Goal: Task Accomplishment & Management: Complete application form

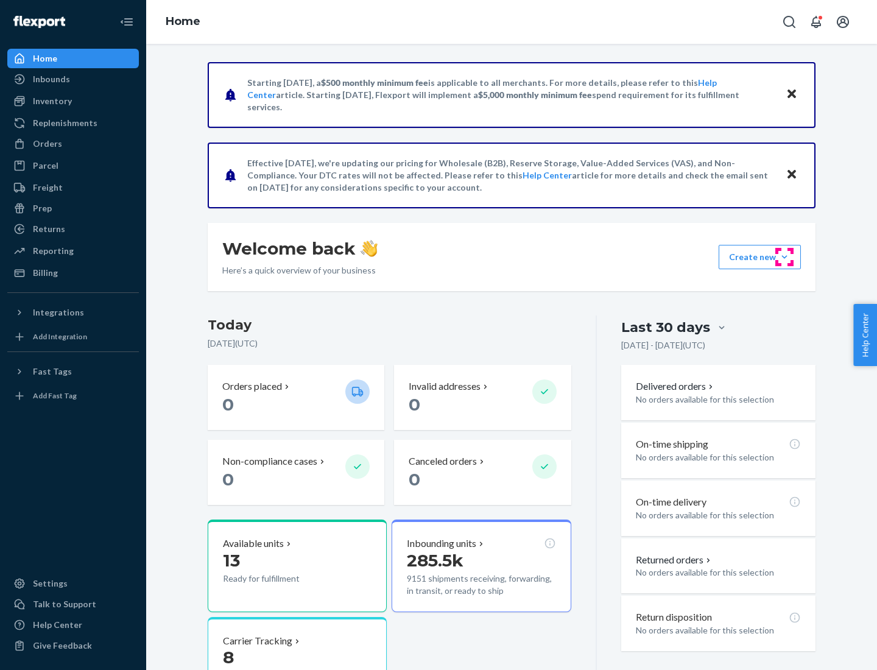
click at [784, 257] on button "Create new Create new inbound Create new order Create new product" at bounding box center [760, 257] width 82 height 24
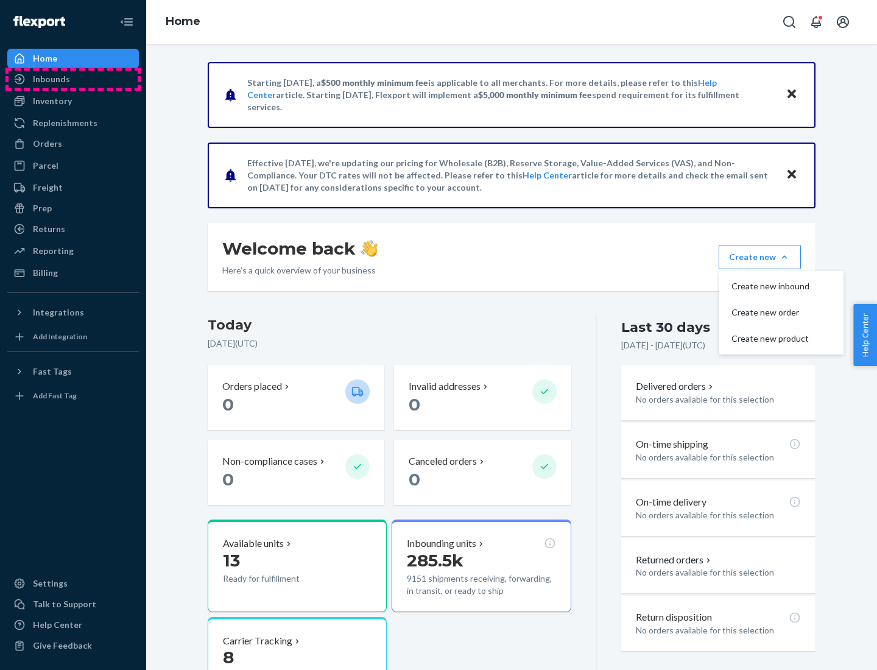
click at [73, 79] on div "Inbounds" at bounding box center [73, 79] width 129 height 17
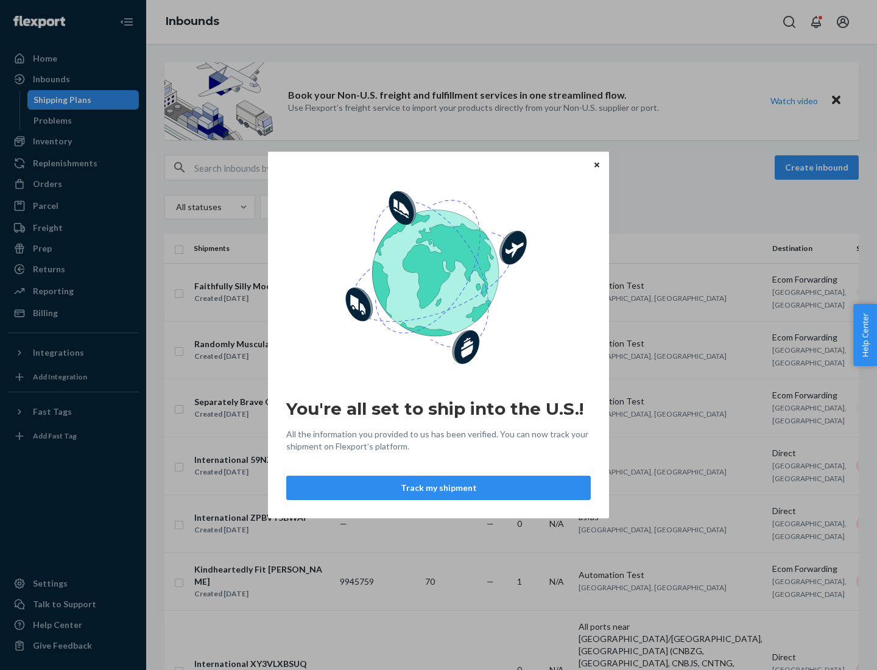
click at [438, 488] on button "Track my shipment" at bounding box center [438, 488] width 305 height 24
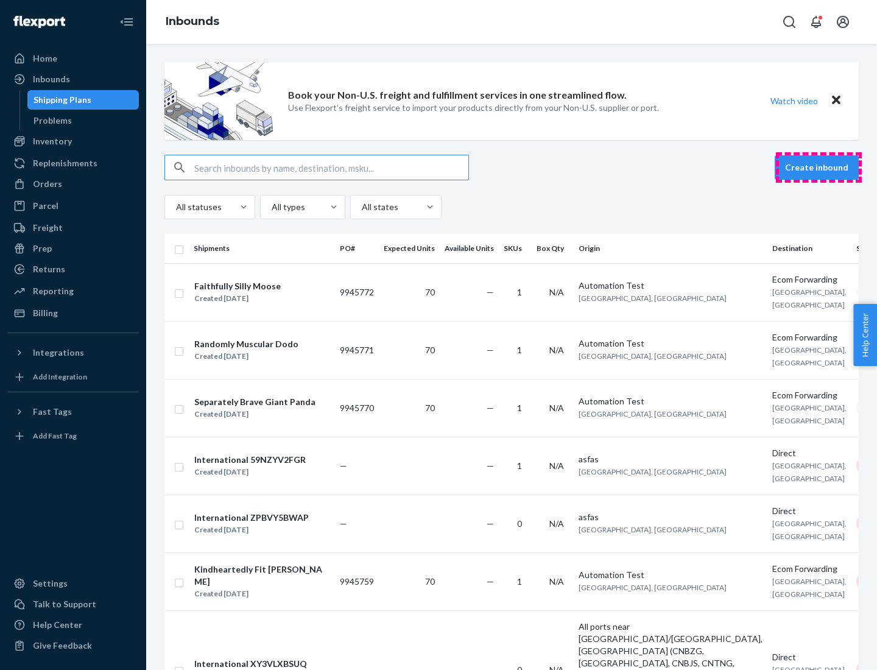
click at [819, 167] on button "Create inbound" at bounding box center [817, 167] width 84 height 24
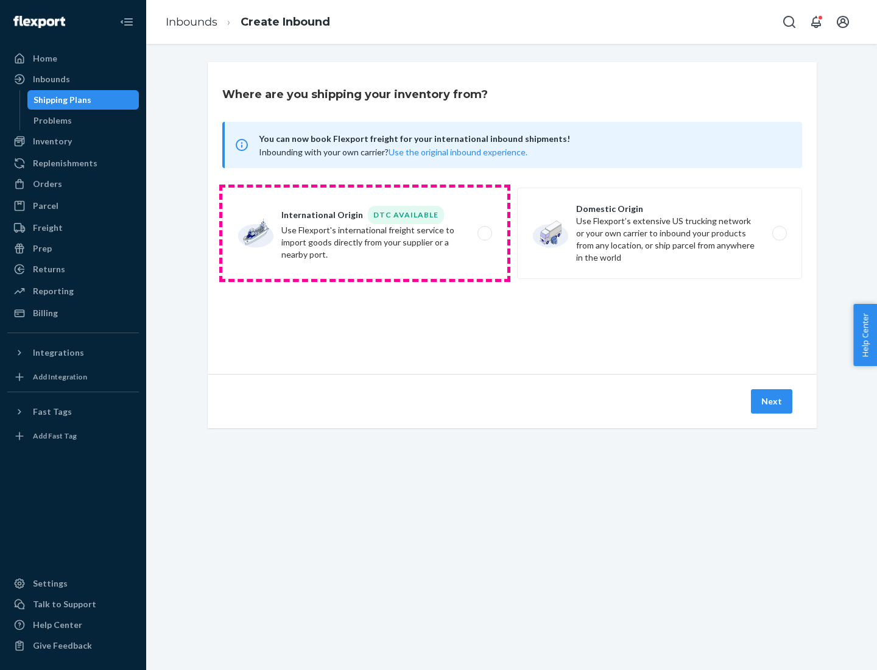
click at [365, 233] on label "International Origin DTC Available Use Flexport's international freight service…" at bounding box center [364, 233] width 285 height 91
click at [484, 233] on input "International Origin DTC Available Use Flexport's international freight service…" at bounding box center [488, 234] width 8 height 8
radio input "true"
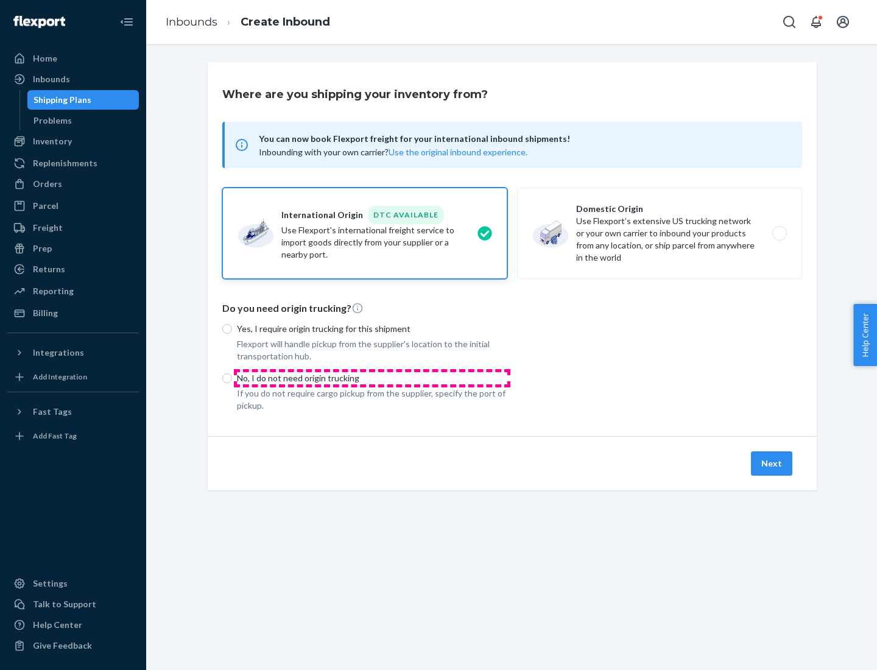
click at [372, 378] on p "No, I do not need origin trucking" at bounding box center [372, 378] width 270 height 12
click at [232, 378] on input "No, I do not need origin trucking" at bounding box center [227, 378] width 10 height 10
radio input "true"
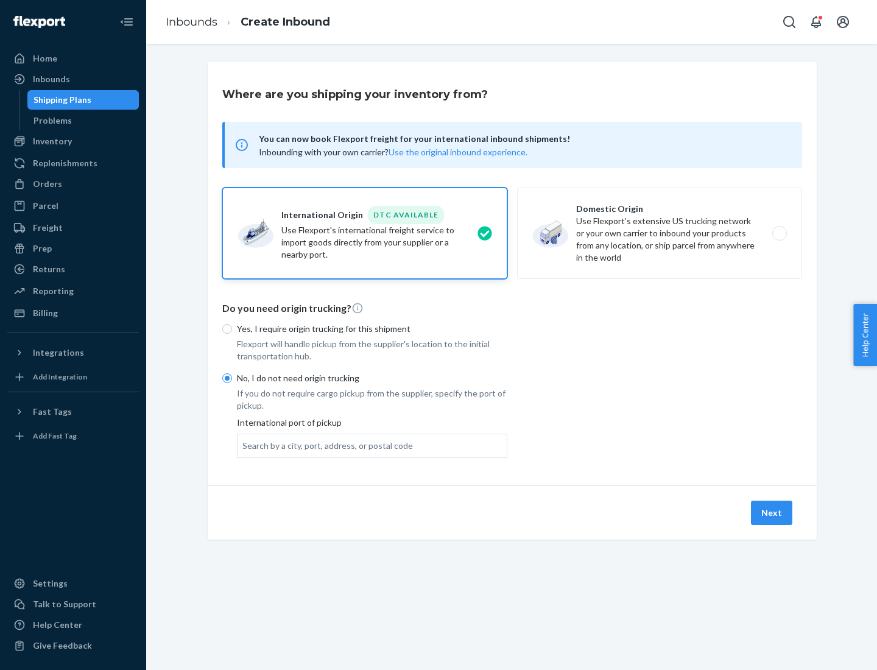
click at [325, 445] on div "Search by a city, port, address, or postal code" at bounding box center [327, 446] width 171 height 12
click at [244, 445] on input "Search by a city, port, address, or postal code" at bounding box center [242, 446] width 1 height 12
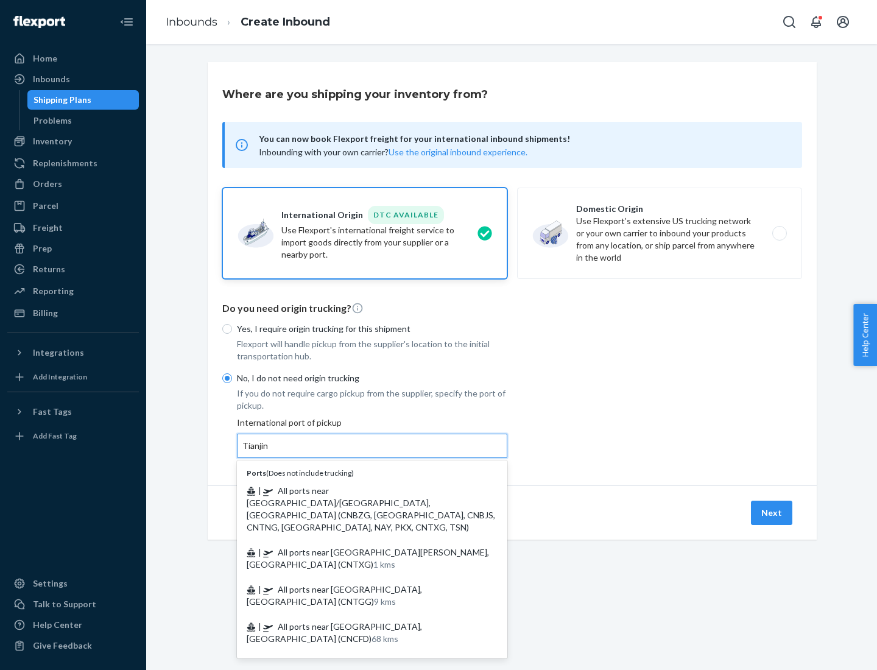
click at [360, 490] on span "| All ports near [GEOGRAPHIC_DATA]/[GEOGRAPHIC_DATA], [GEOGRAPHIC_DATA] (CNBZG,…" at bounding box center [371, 508] width 248 height 47
click at [269, 452] on input "Tianjin" at bounding box center [255, 446] width 27 height 12
type input "All ports near [GEOGRAPHIC_DATA]/[GEOGRAPHIC_DATA], [GEOGRAPHIC_DATA] (CNBZG, […"
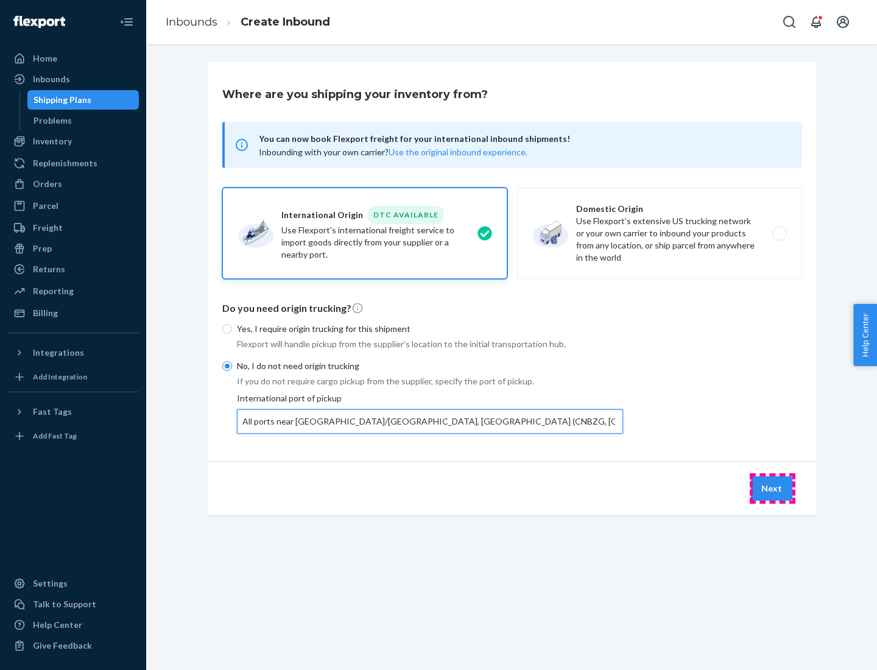
click at [772, 488] on button "Next" at bounding box center [771, 488] width 41 height 24
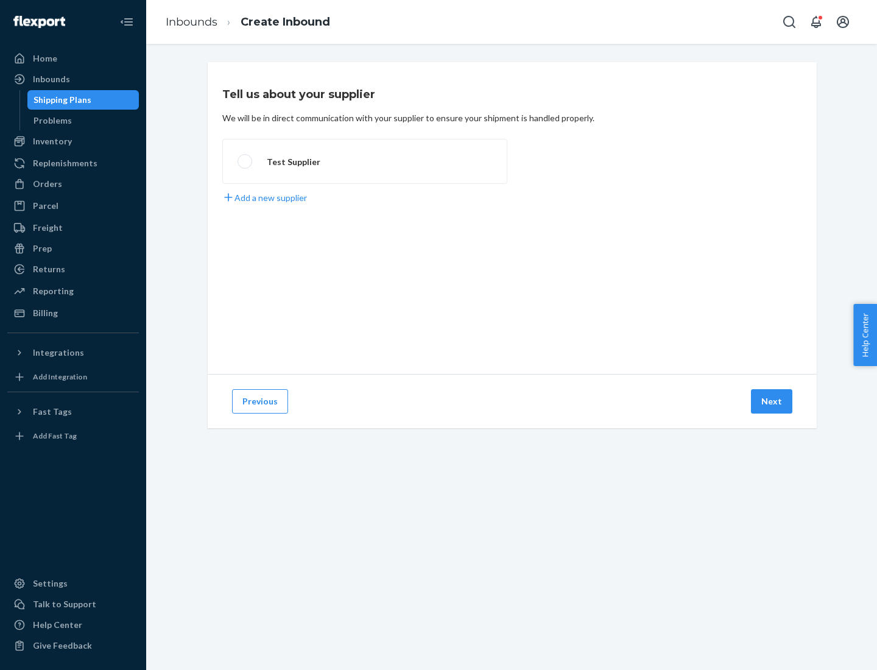
click at [365, 161] on label "Test Supplier" at bounding box center [364, 161] width 285 height 45
click at [245, 161] on input "Test Supplier" at bounding box center [242, 162] width 8 height 8
radio input "true"
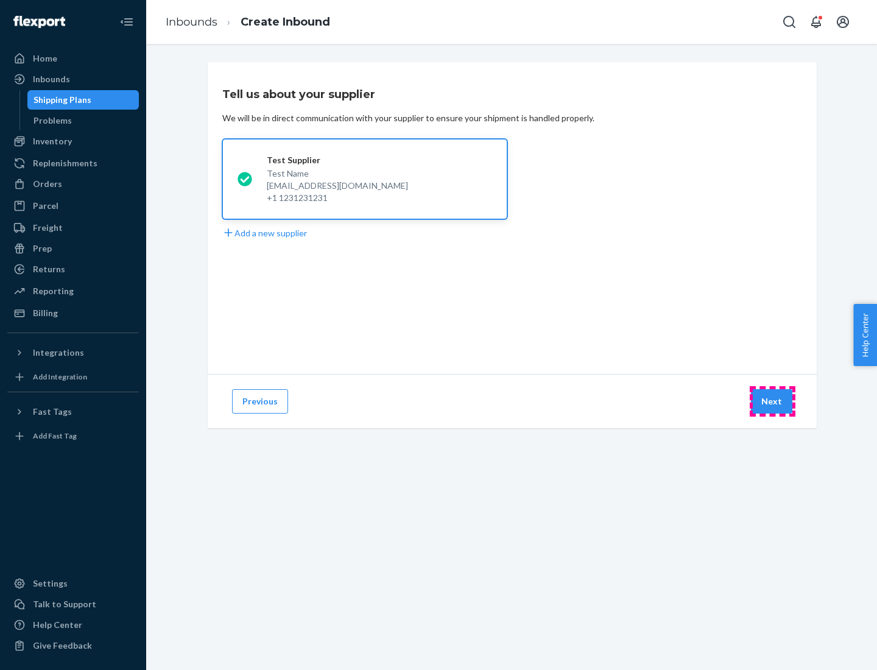
click at [772, 401] on button "Next" at bounding box center [771, 401] width 41 height 24
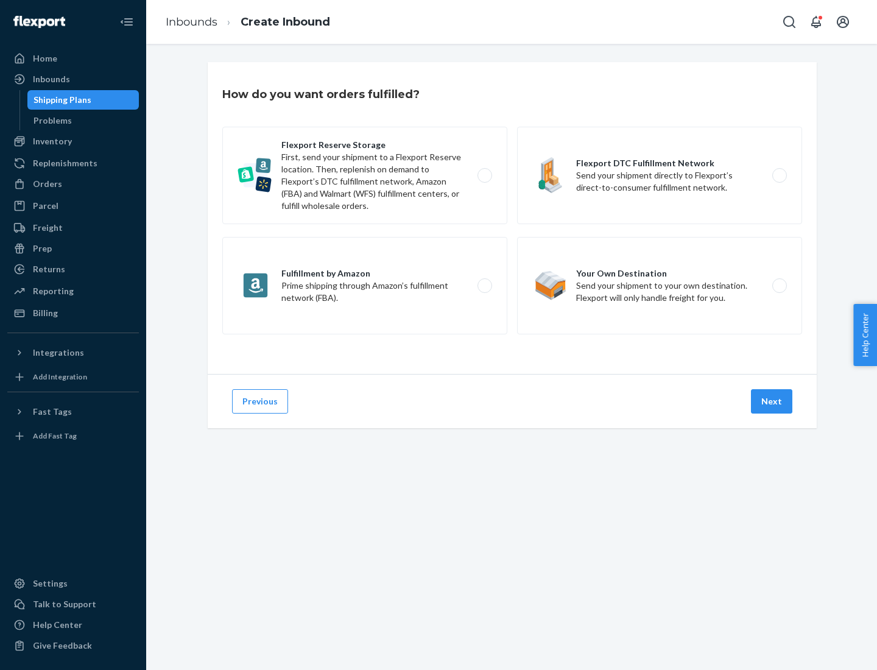
click at [365, 175] on label "Flexport Reserve Storage First, send your shipment to a Flexport Reserve locati…" at bounding box center [364, 175] width 285 height 97
click at [484, 175] on input "Flexport Reserve Storage First, send your shipment to a Flexport Reserve locati…" at bounding box center [488, 176] width 8 height 8
radio input "true"
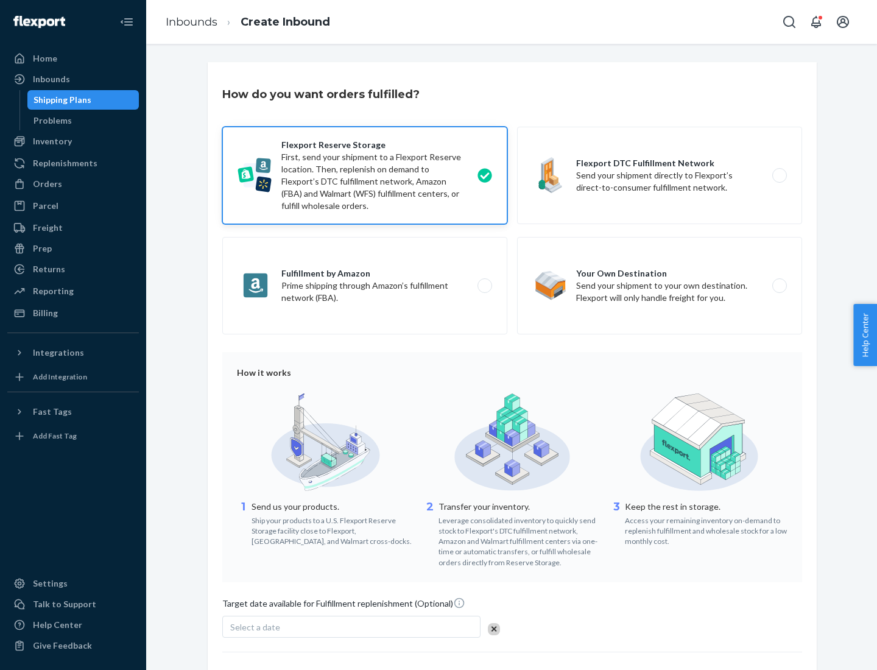
scroll to position [100, 0]
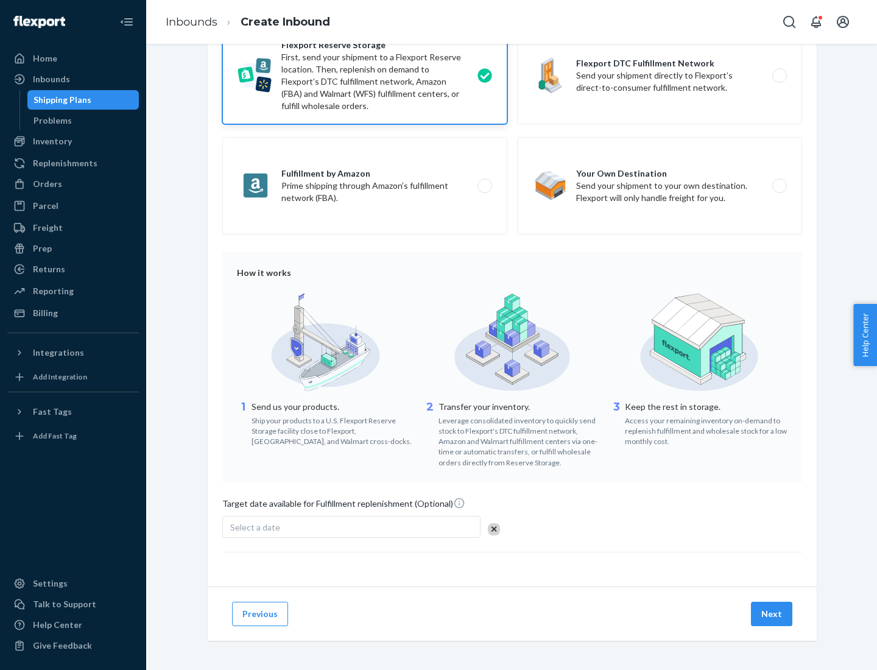
click at [772, 613] on button "Next" at bounding box center [771, 614] width 41 height 24
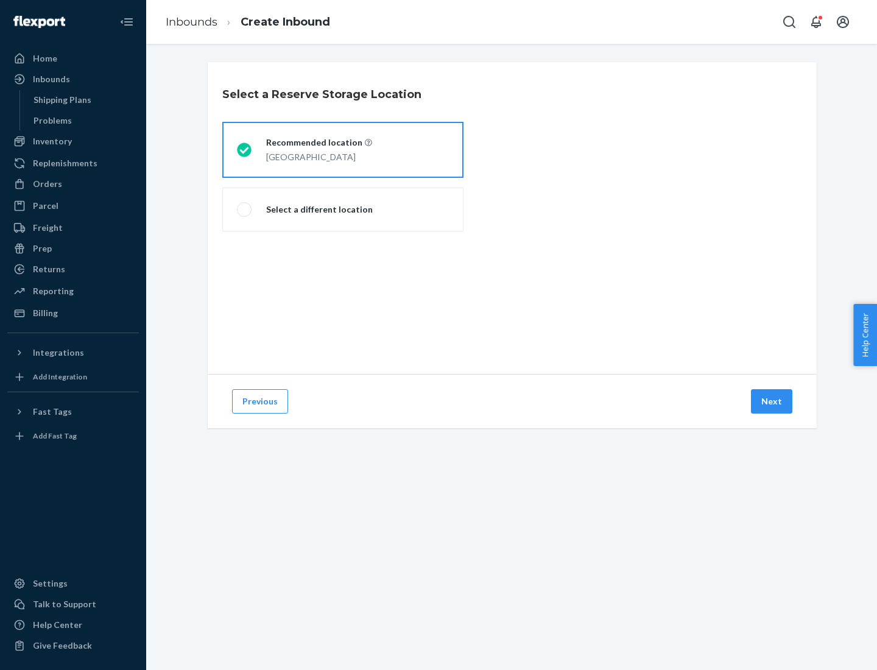
click at [343, 150] on div "[GEOGRAPHIC_DATA]" at bounding box center [319, 156] width 106 height 15
click at [245, 150] on input "Recommended location [GEOGRAPHIC_DATA]" at bounding box center [241, 150] width 8 height 8
click at [772, 401] on button "Next" at bounding box center [771, 401] width 41 height 24
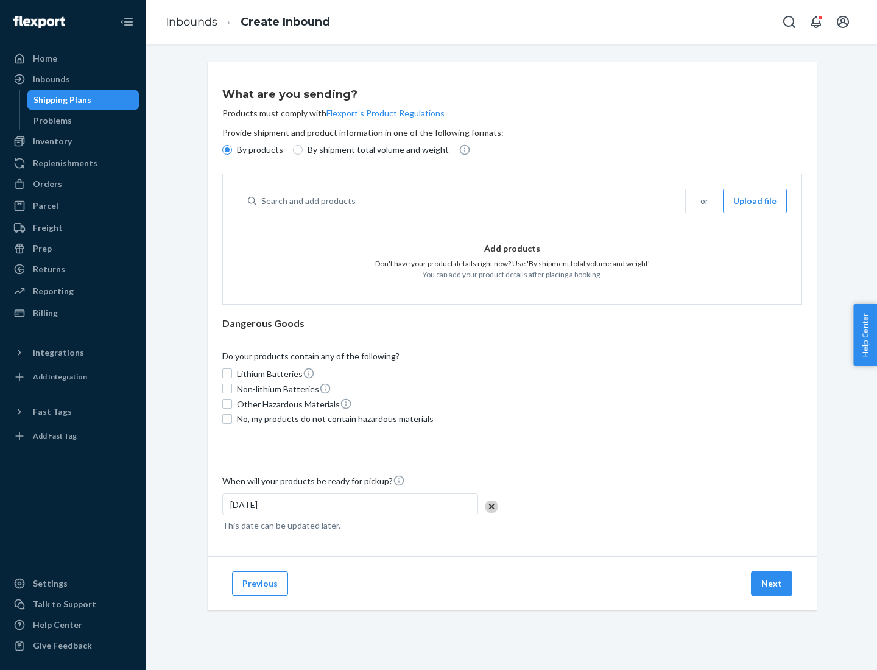
click at [471, 201] on div "Search and add products" at bounding box center [470, 201] width 429 height 22
click at [262, 201] on input "Search and add products" at bounding box center [261, 201] width 1 height 12
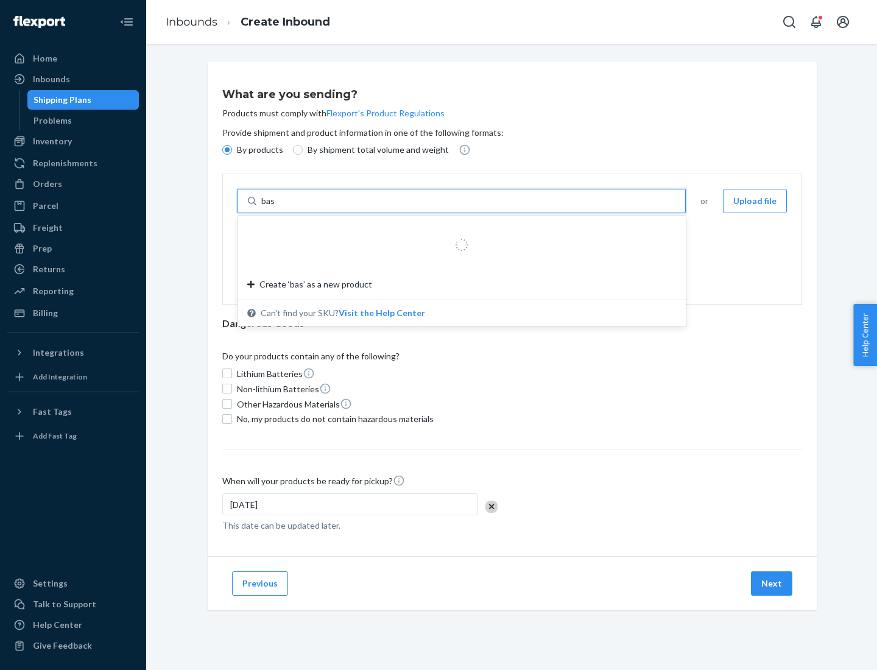
type input "basic"
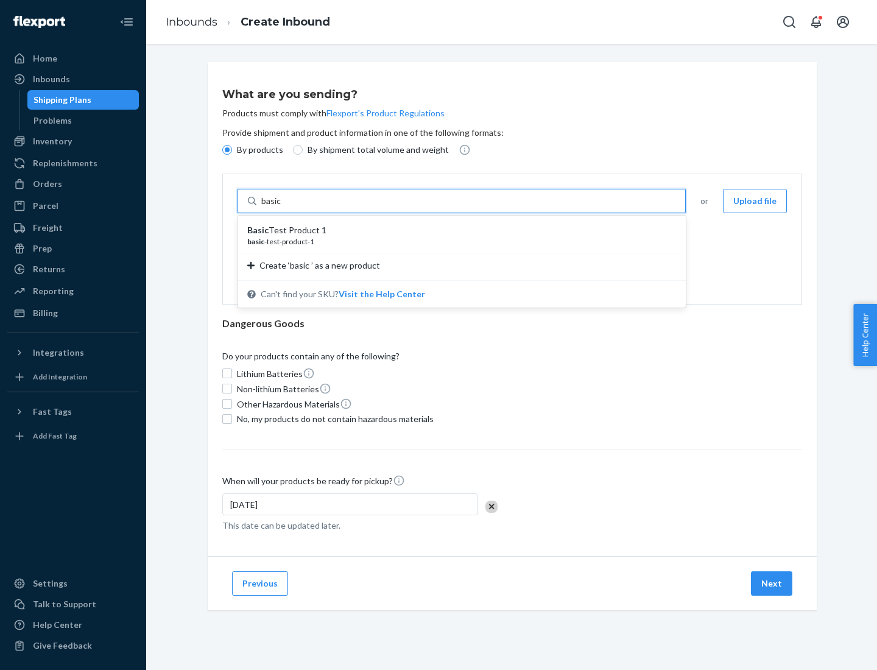
click at [457, 230] on div "Basic Test Product 1" at bounding box center [456, 230] width 419 height 12
click at [283, 207] on input "basic" at bounding box center [272, 201] width 22 height 12
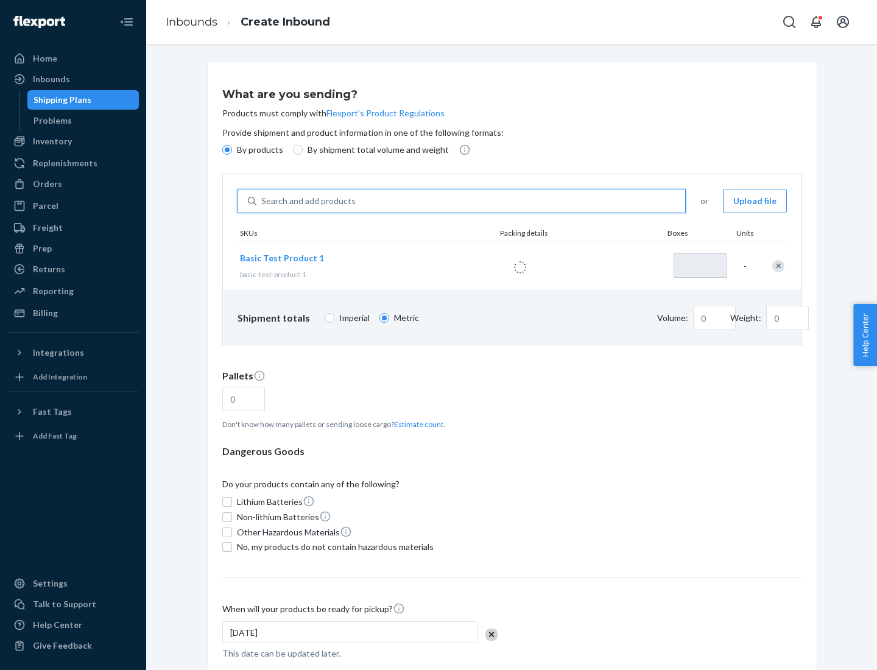
type input "1"
type input "1.09"
type input "3.27"
type input "3"
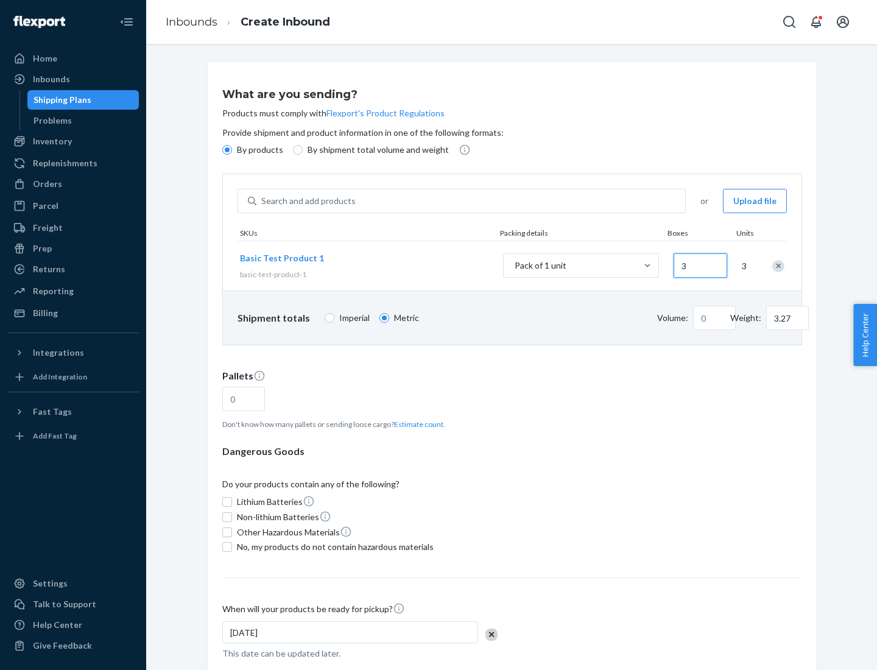
type input "0.01"
type input "32.66"
type input "30"
type input "0.07"
type input "326.59"
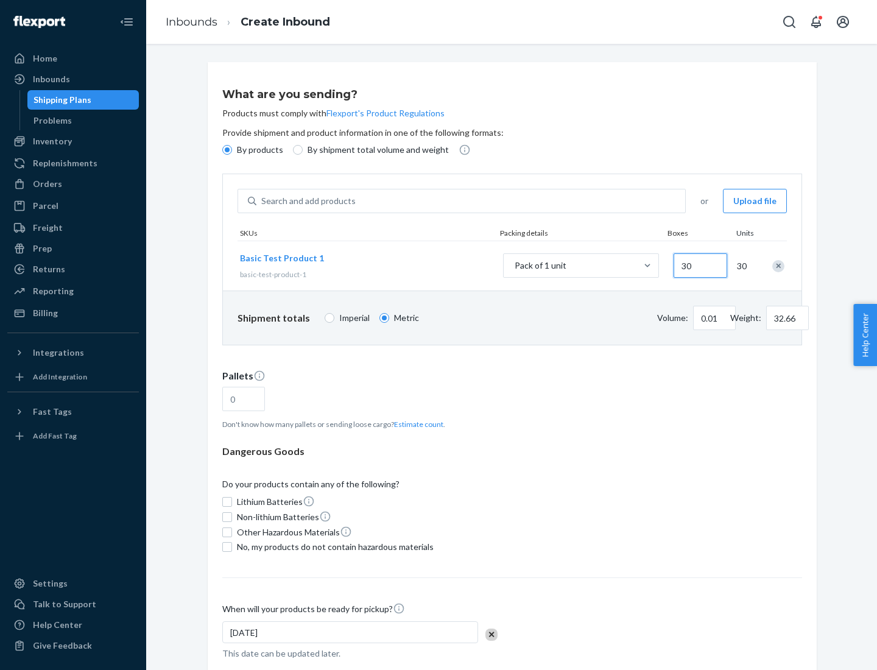
type input "300"
type input "0.68"
type input "3265.86"
type input "3000"
type input "1.09"
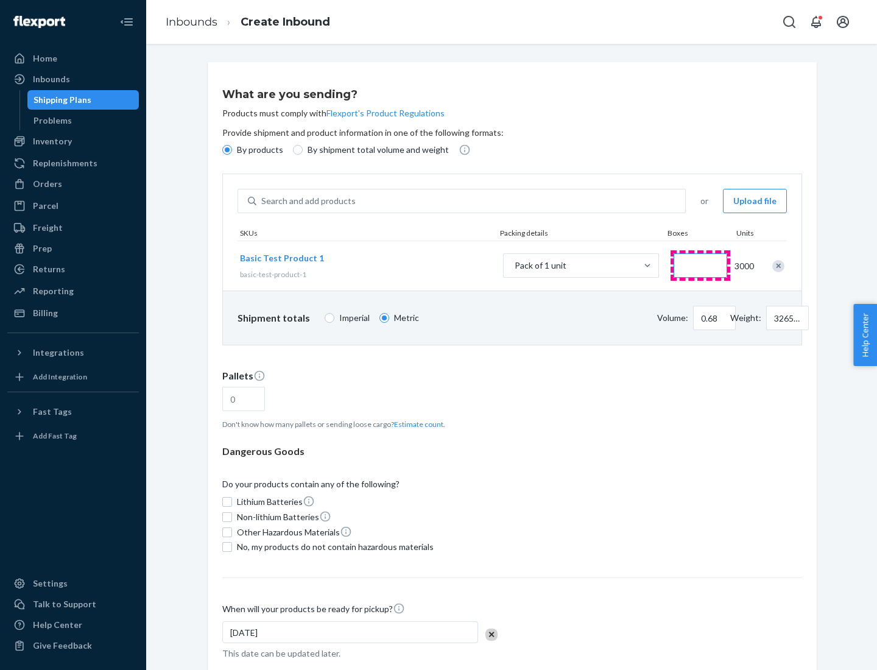
type input "1"
type input "10.89"
type input "10"
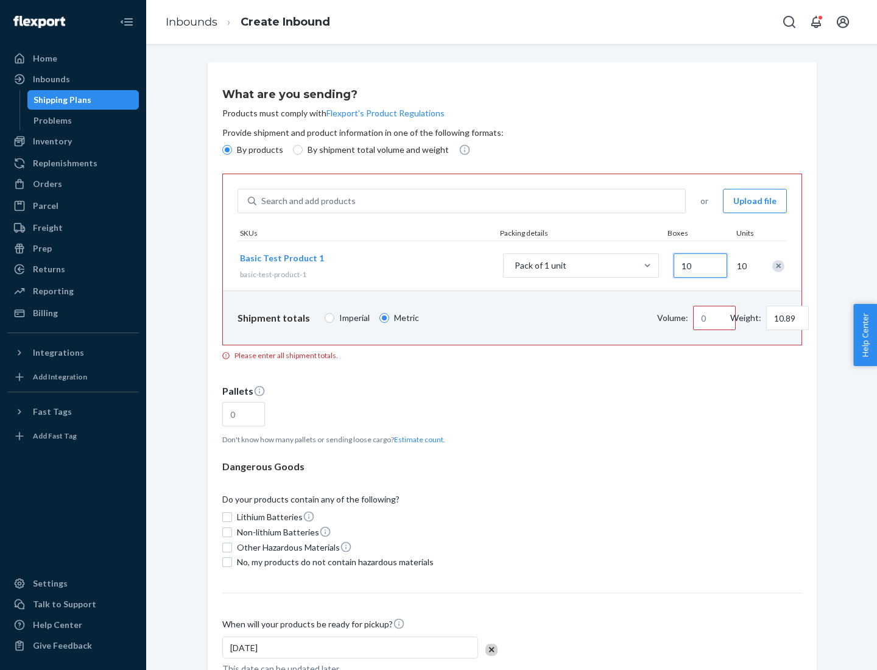
type input "0.02"
type input "108.86"
type input "100"
type input "0.23"
type input "1088.62"
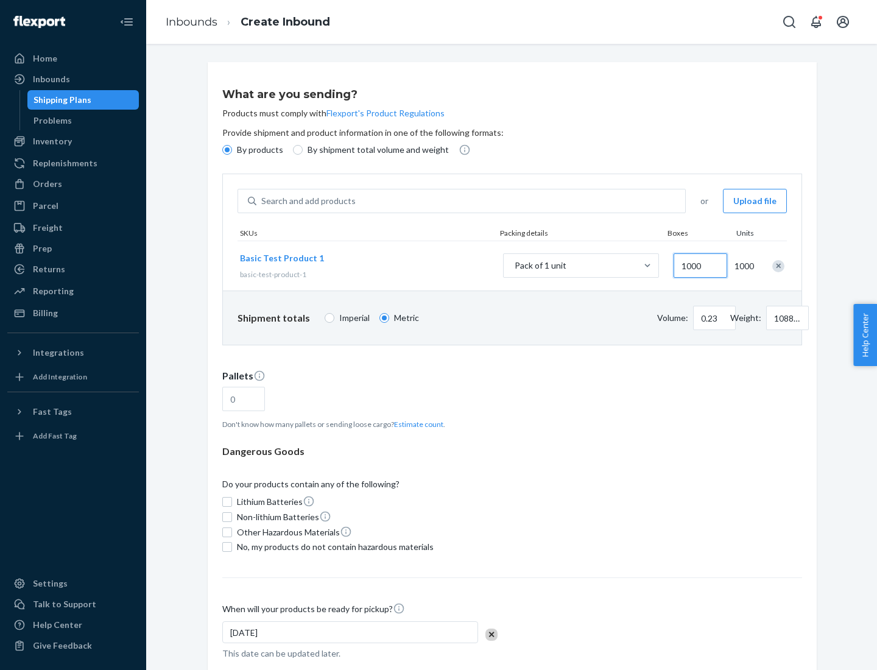
scroll to position [42, 0]
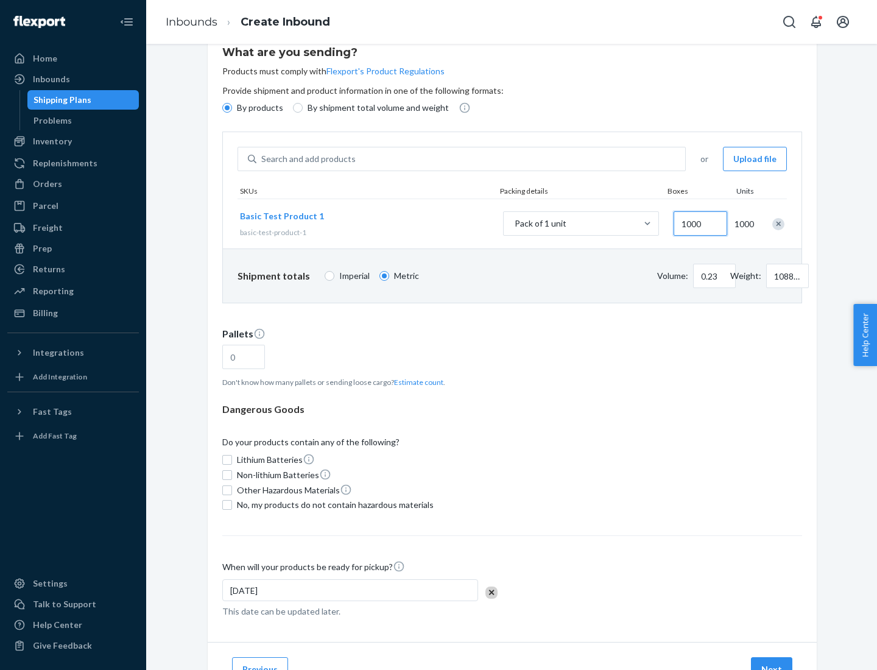
type input "1000"
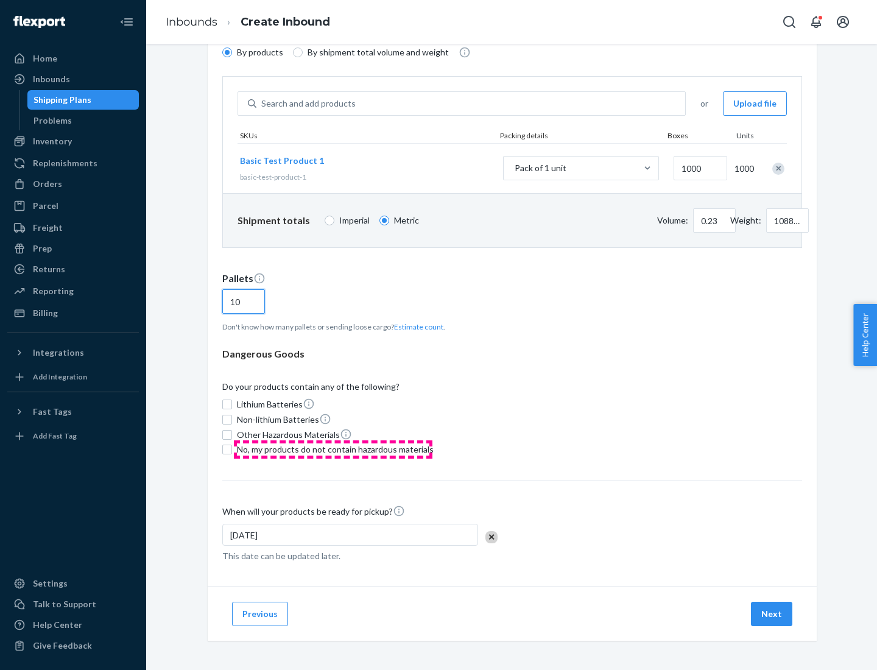
type input "10"
click at [333, 449] on span "No, my products do not contain hazardous materials" at bounding box center [335, 449] width 197 height 12
click at [232, 449] on input "No, my products do not contain hazardous materials" at bounding box center [227, 450] width 10 height 10
checkbox input "true"
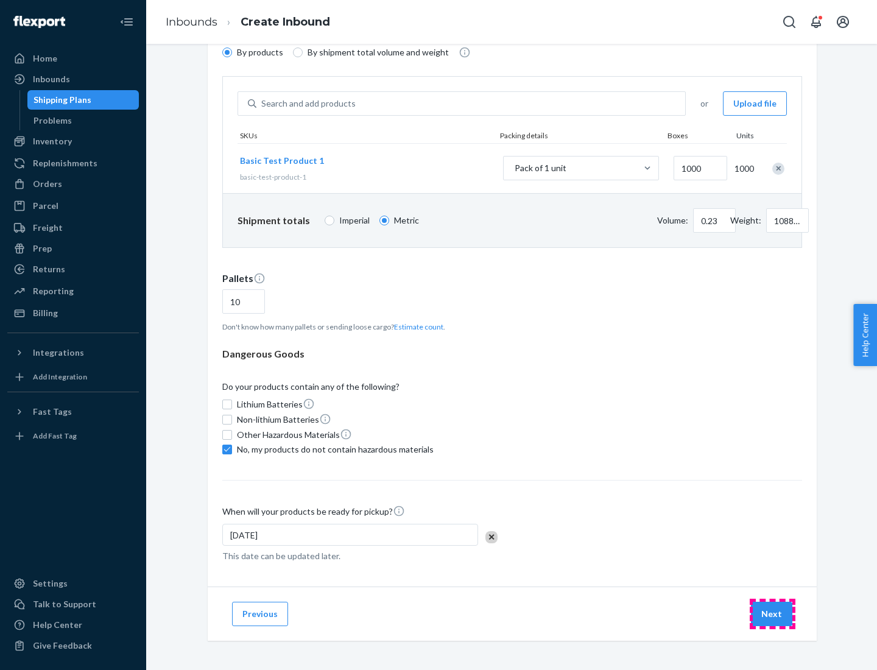
click at [772, 614] on button "Next" at bounding box center [771, 614] width 41 height 24
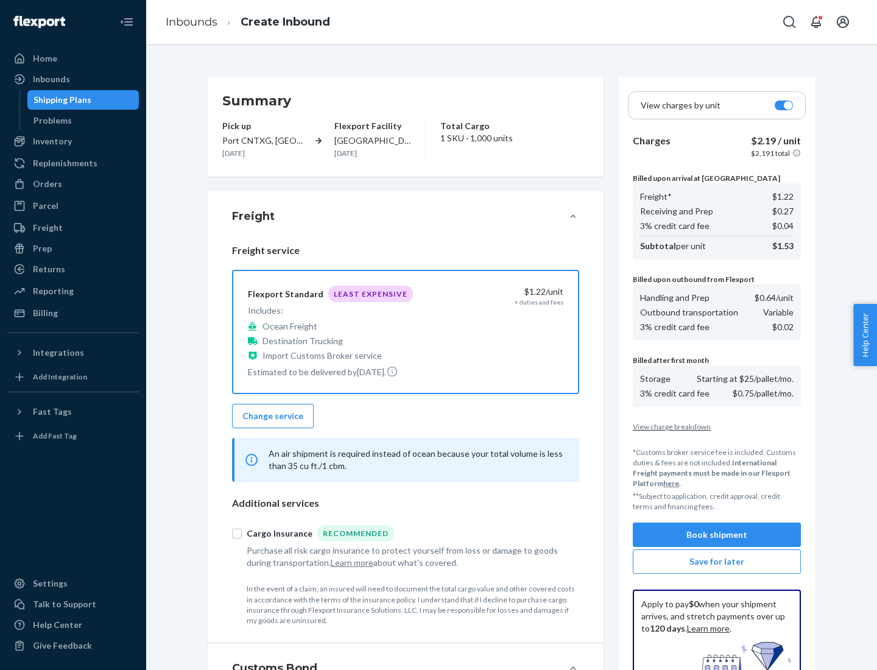
scroll to position [178, 0]
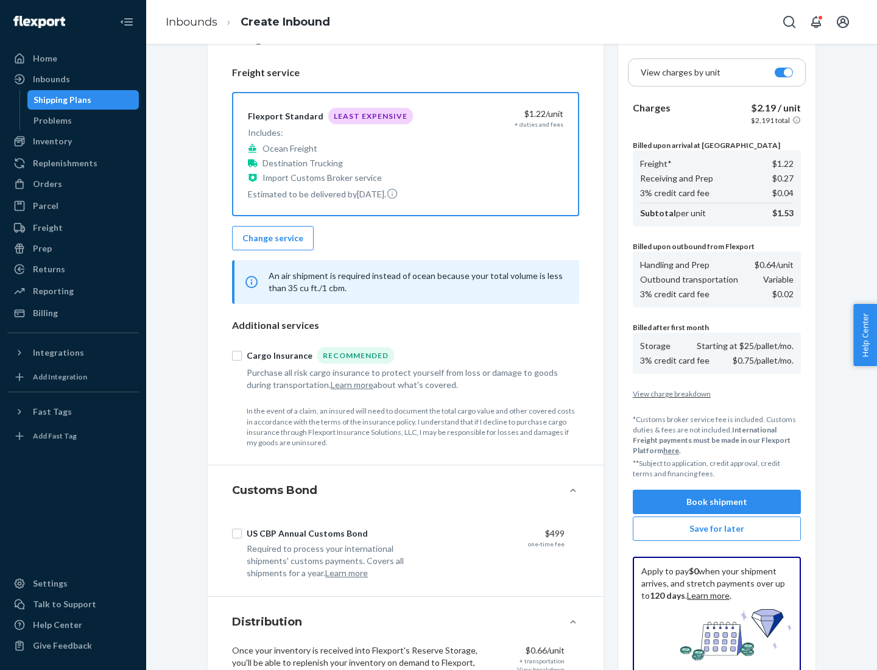
click at [717, 502] on button "Book shipment" at bounding box center [717, 502] width 168 height 24
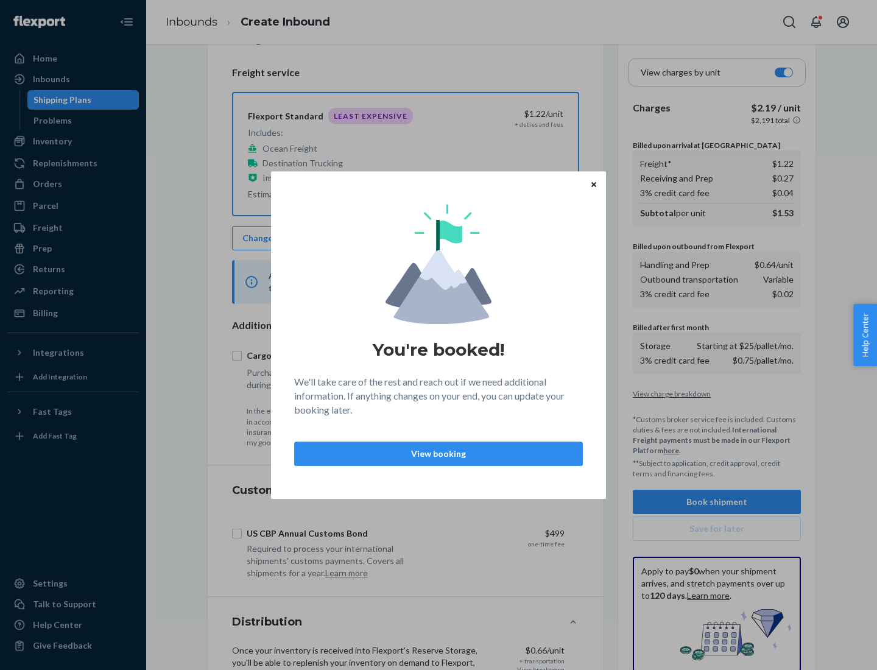
click at [438, 453] on p "View booking" at bounding box center [439, 454] width 268 height 12
